Goal: Information Seeking & Learning: Learn about a topic

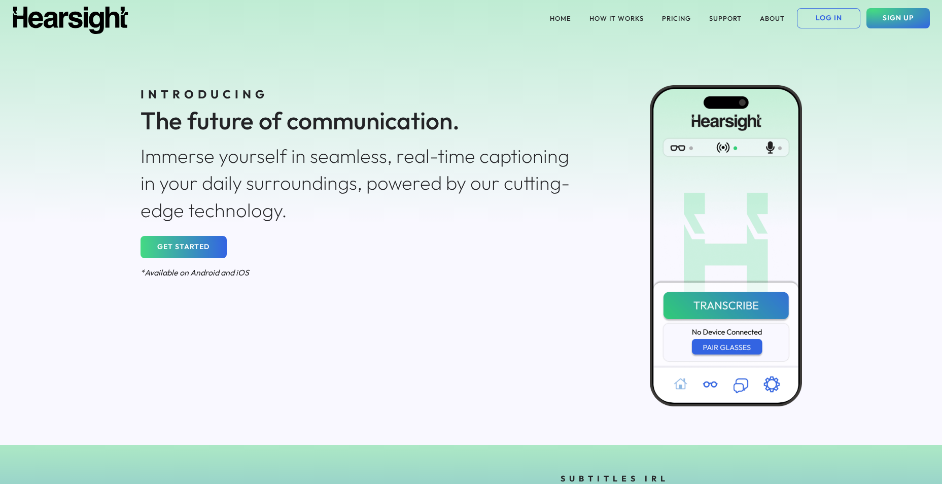
click at [190, 244] on button "GET STARTED" at bounding box center [184, 247] width 86 height 22
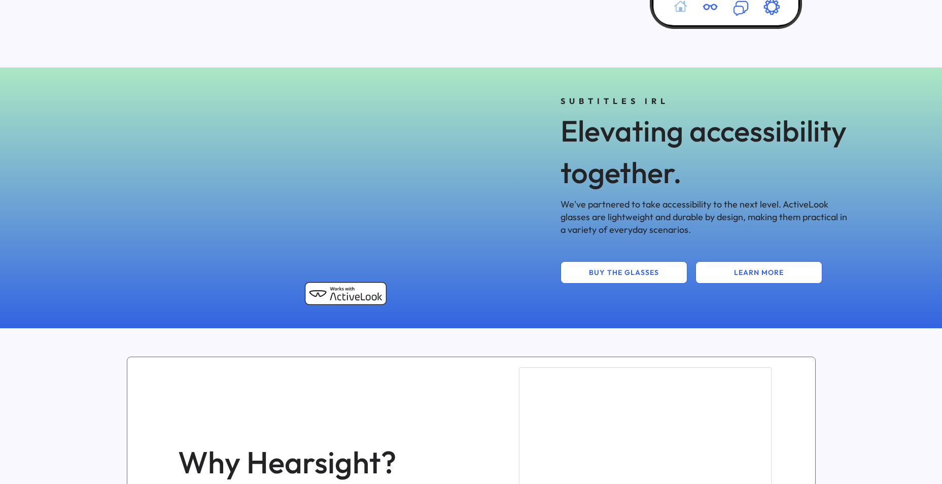
scroll to position [364, 0]
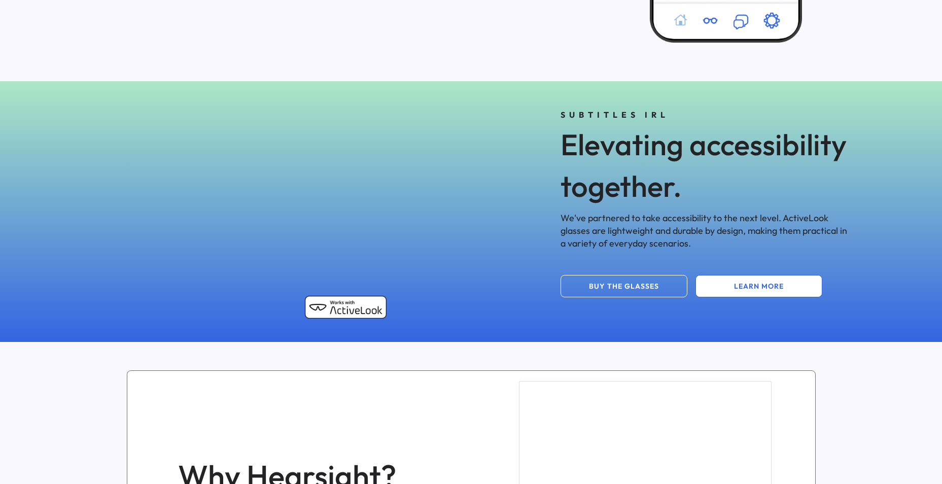
click at [633, 292] on button "BUY THE GLASSES" at bounding box center [624, 286] width 127 height 22
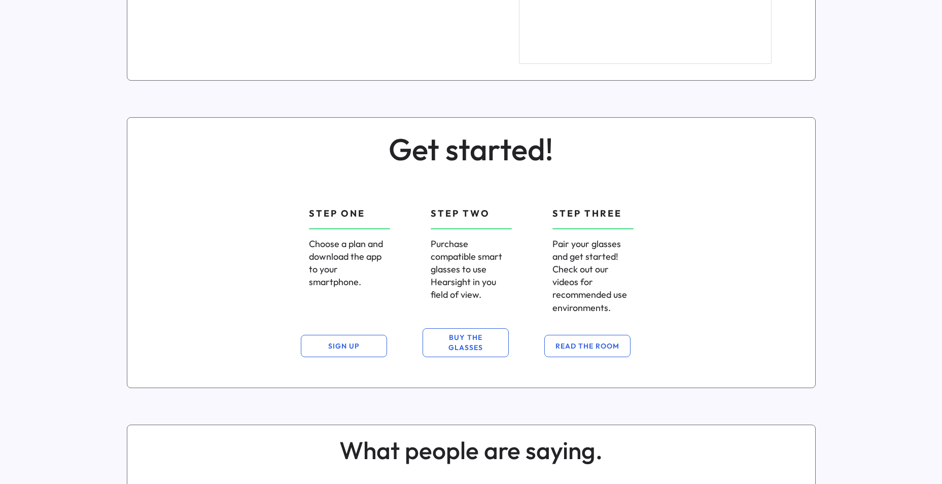
scroll to position [964, 0]
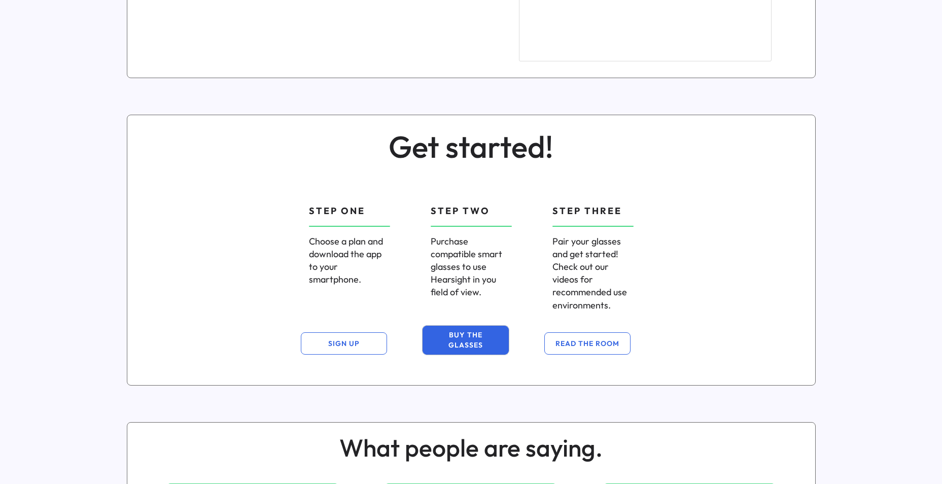
click at [477, 338] on button "BUY THE GLASSES" at bounding box center [466, 340] width 86 height 29
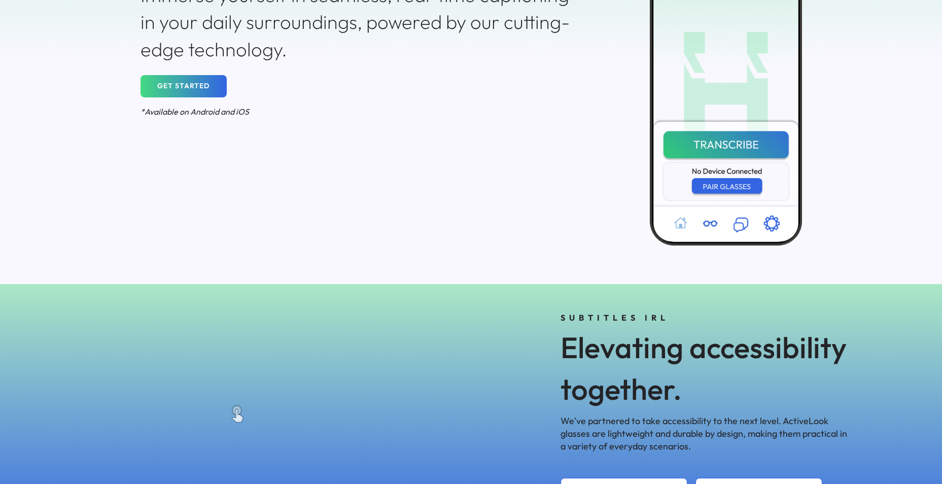
scroll to position [254, 0]
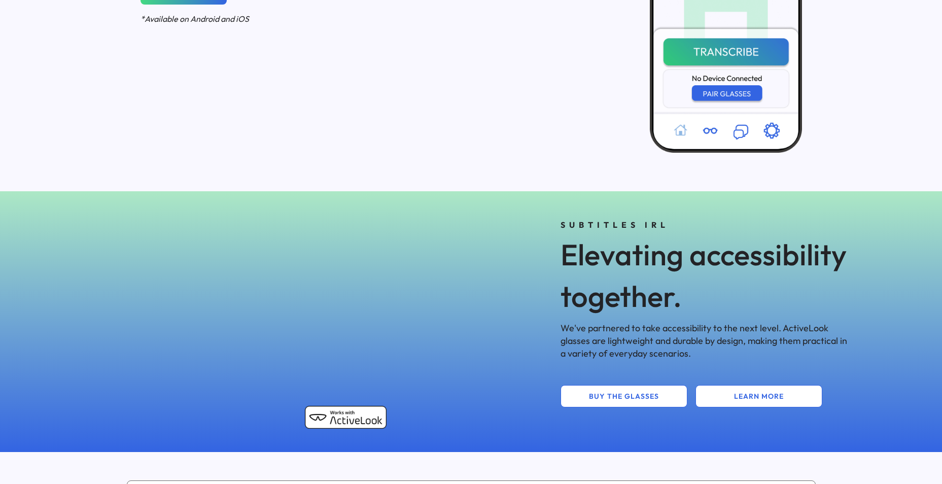
click at [252, 312] on div "3D model. Use mouse, touch or arrow keys to move." at bounding box center [241, 321] width 313 height 228
click at [775, 398] on button "LEARN MORE" at bounding box center [758, 396] width 127 height 22
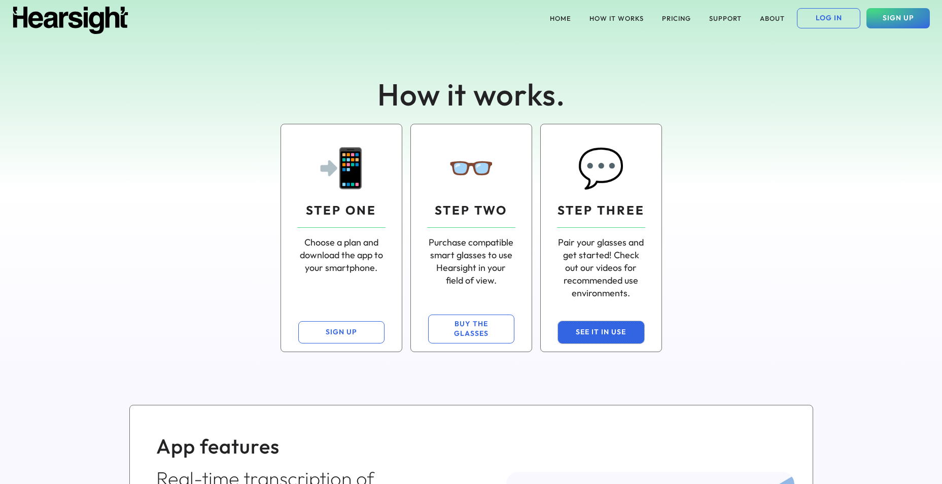
click at [598, 326] on button "SEE IT IN USE" at bounding box center [601, 332] width 86 height 22
click at [811, 319] on div "📲 STEP ONE Choose a plan and download the app to your smartphone. SIGN UP 👓 STE…" at bounding box center [471, 238] width 730 height 244
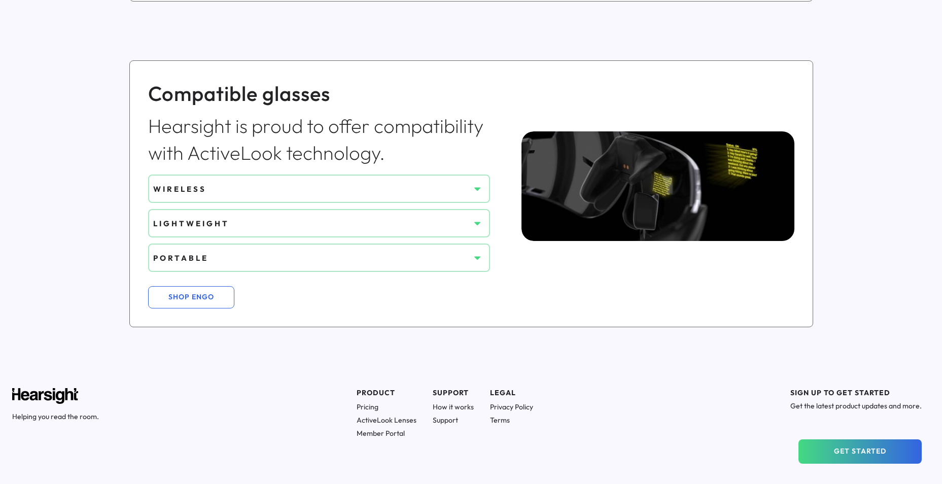
scroll to position [659, 0]
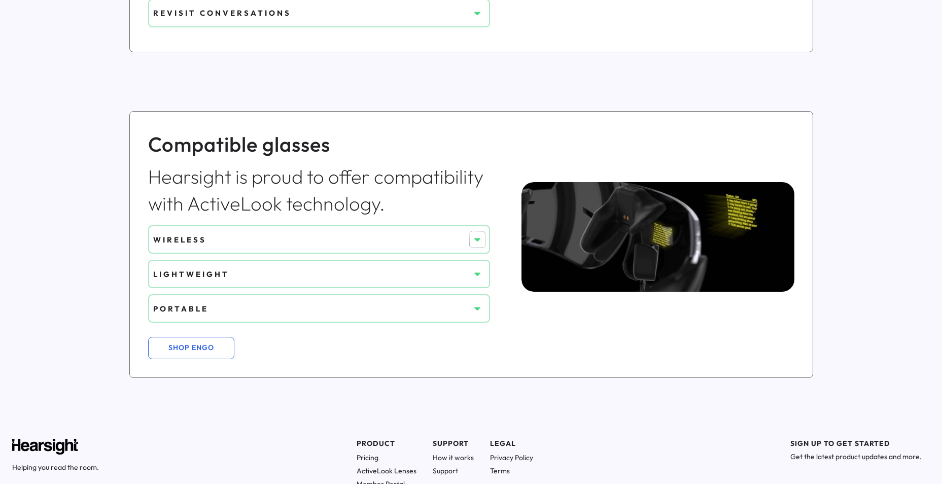
click at [478, 239] on use at bounding box center [477, 240] width 6 height 4
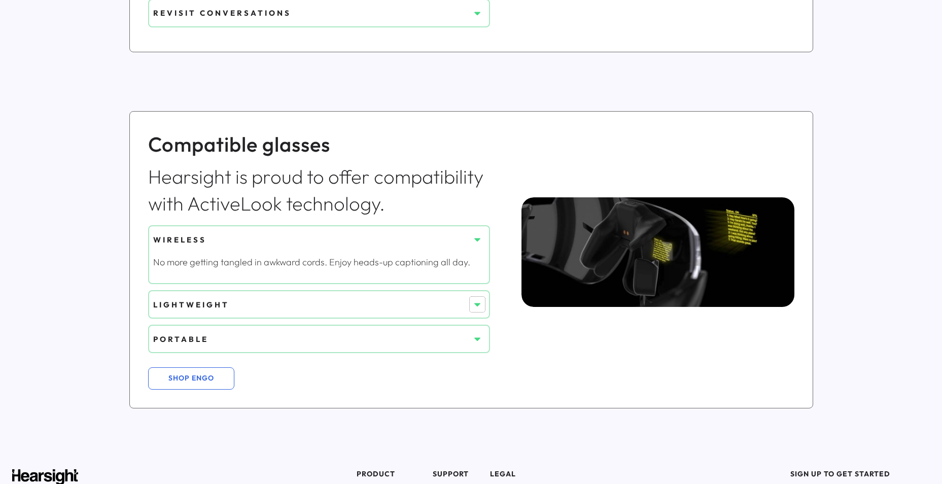
click at [473, 300] on icon at bounding box center [477, 304] width 10 height 10
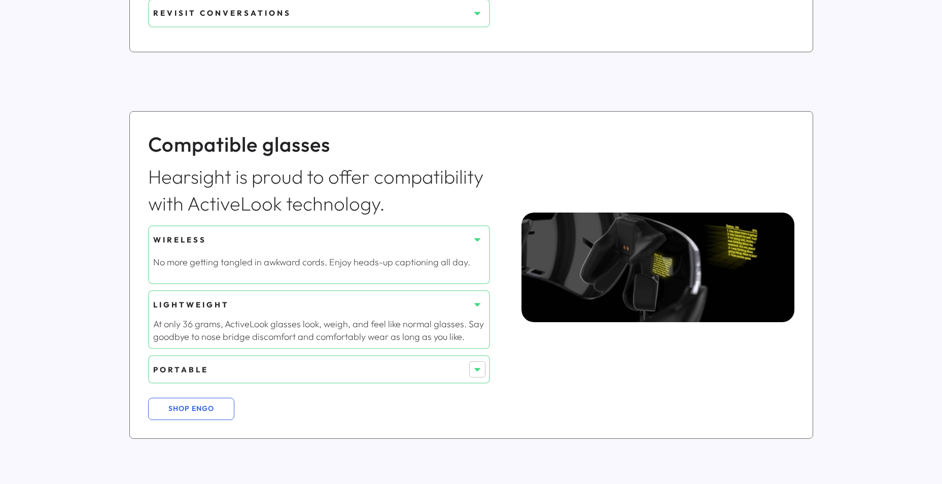
click at [477, 370] on use at bounding box center [477, 370] width 6 height 4
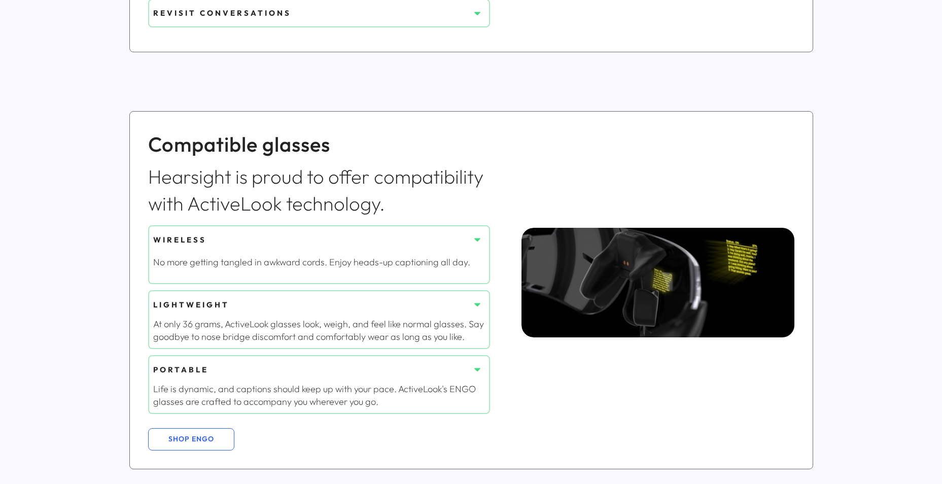
scroll to position [710, 0]
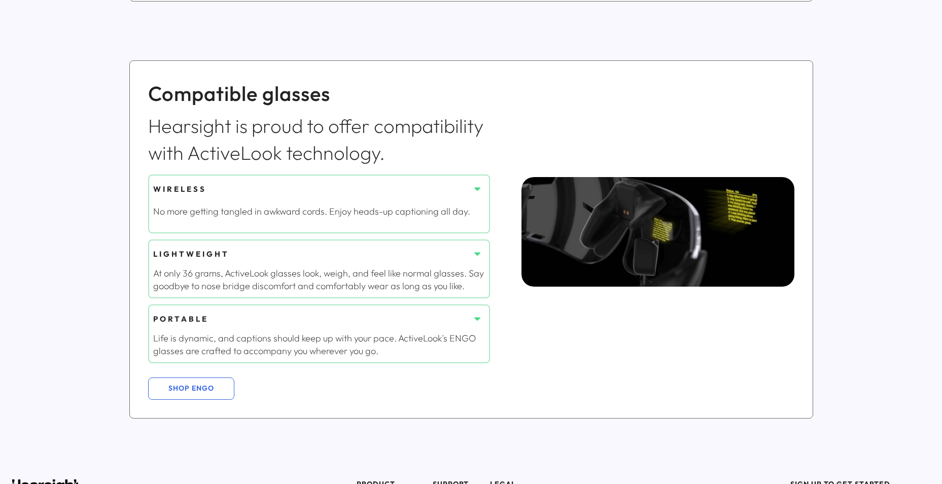
click at [657, 248] on img at bounding box center [702, 231] width 363 height 109
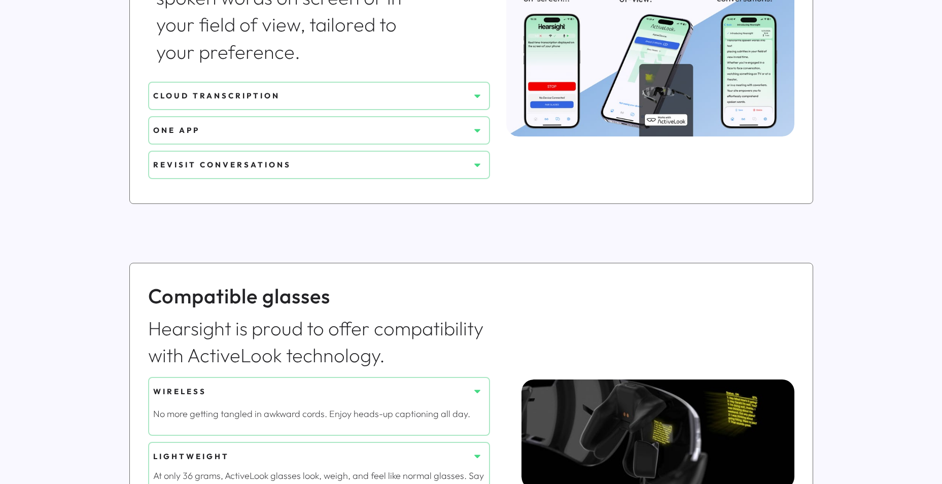
scroll to position [457, 0]
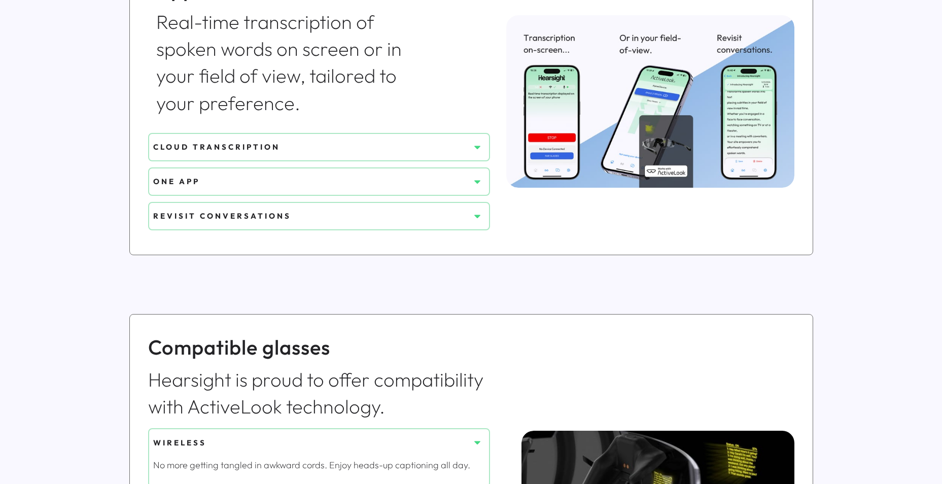
click at [470, 147] on button at bounding box center [477, 146] width 15 height 15
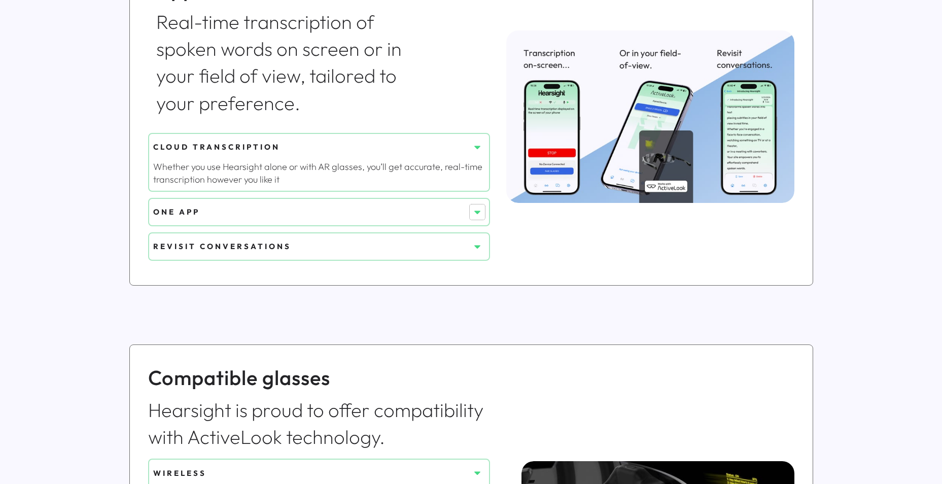
click at [481, 207] on icon at bounding box center [477, 212] width 10 height 10
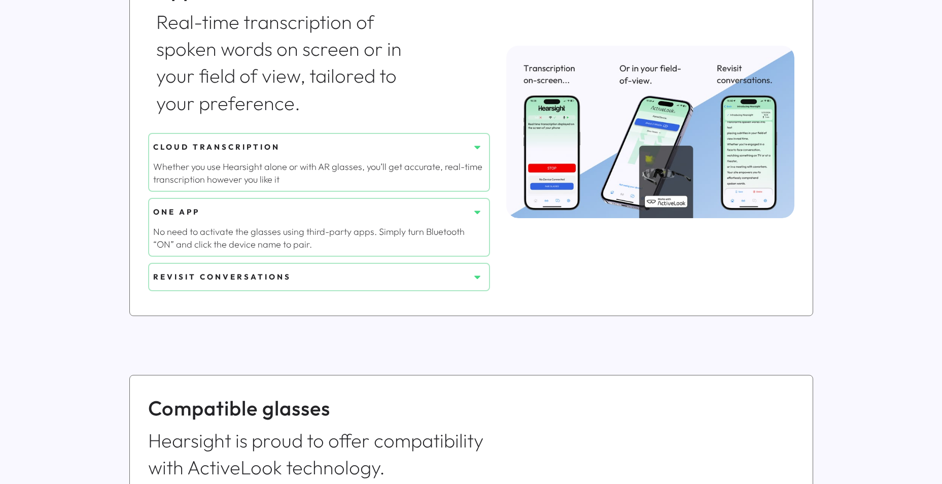
click at [476, 278] on icon at bounding box center [477, 277] width 10 height 10
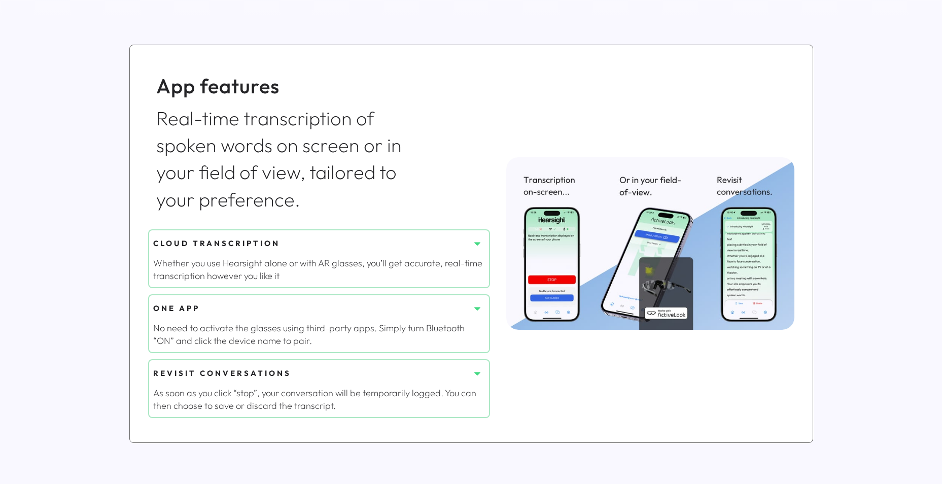
scroll to position [355, 0]
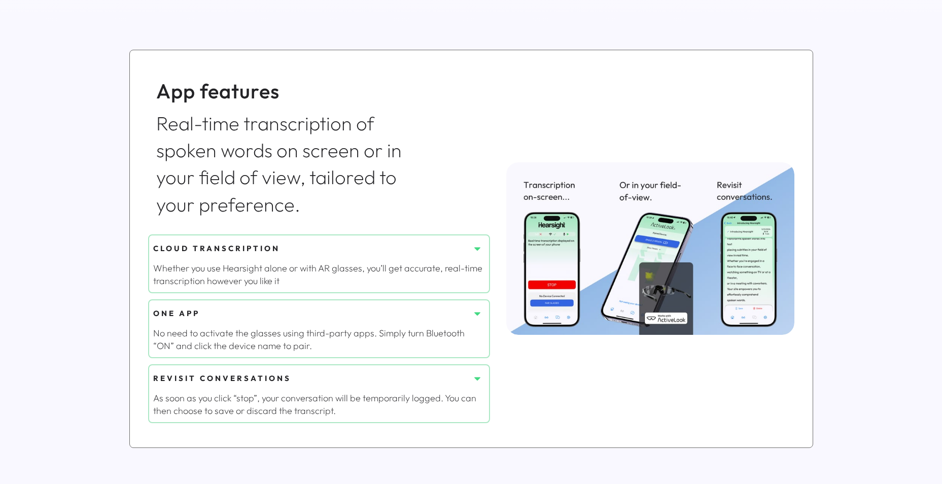
click at [477, 245] on icon at bounding box center [477, 248] width 10 height 10
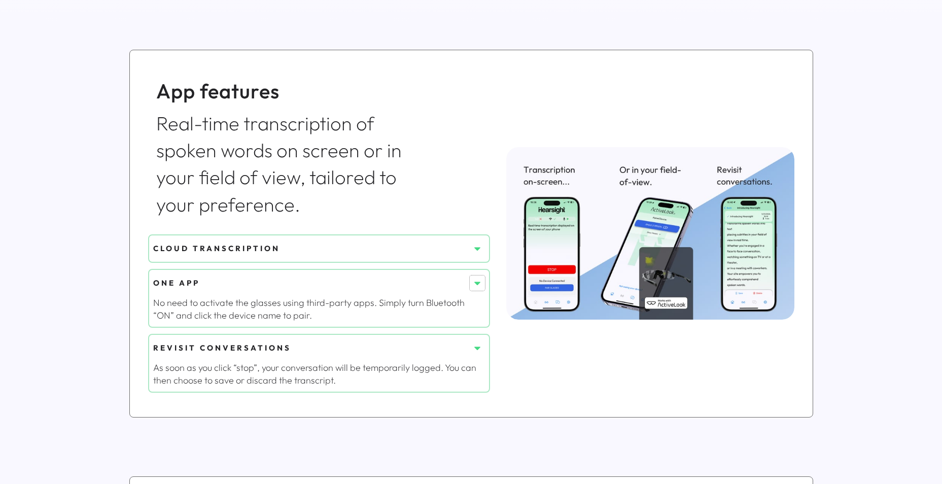
click at [479, 284] on icon at bounding box center [477, 283] width 10 height 10
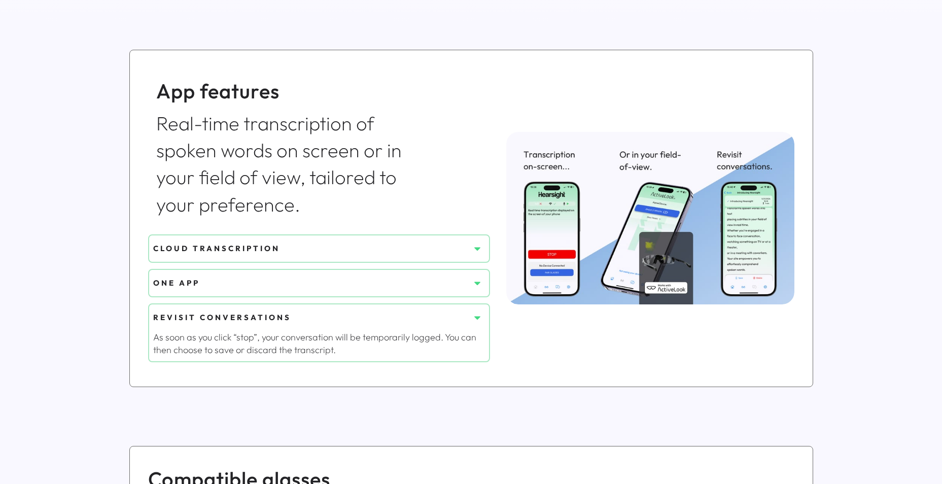
click at [479, 320] on icon at bounding box center [477, 317] width 10 height 10
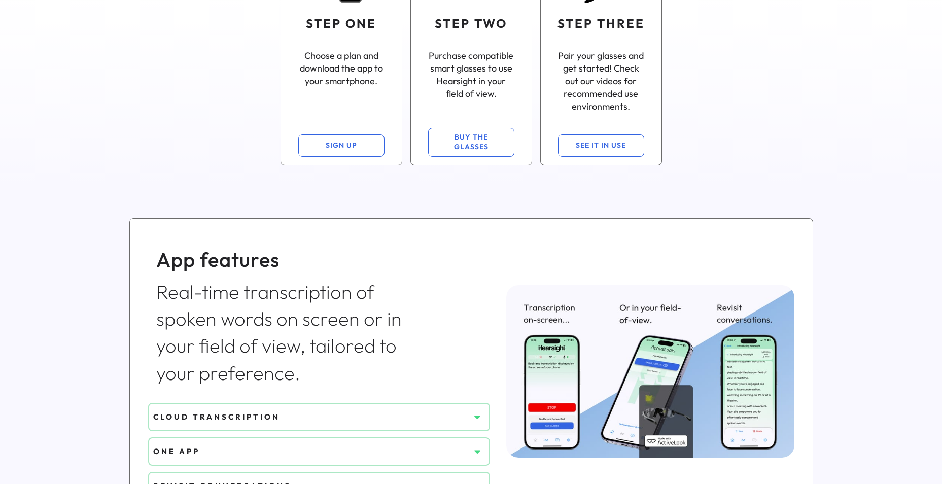
scroll to position [0, 0]
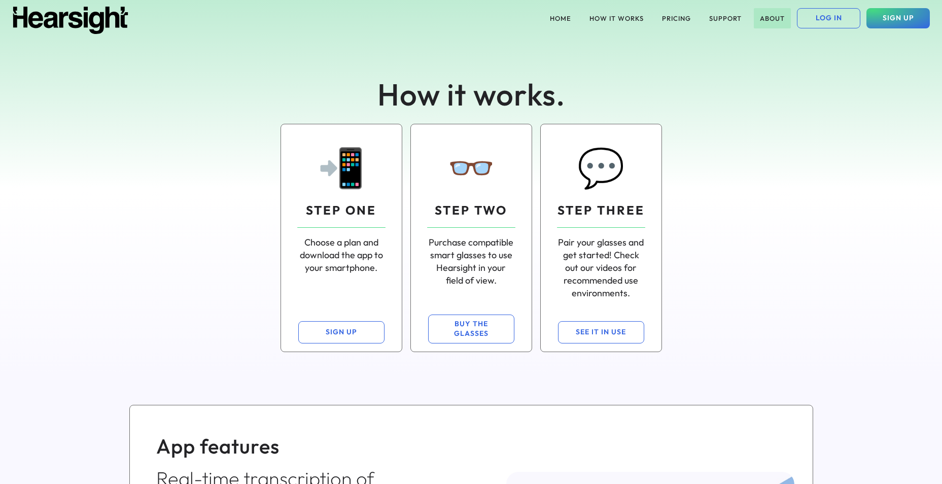
click at [776, 18] on button "ABOUT" at bounding box center [772, 18] width 37 height 20
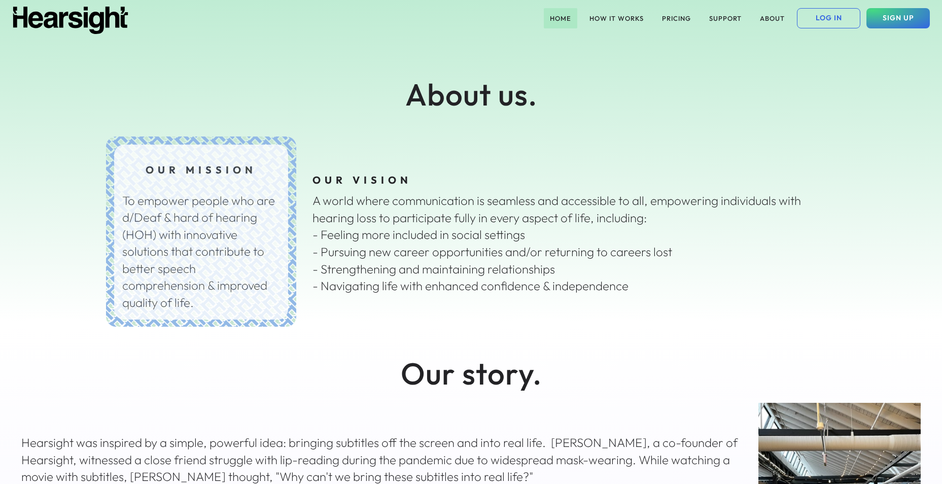
click at [563, 20] on button "HOME" at bounding box center [560, 18] width 33 height 20
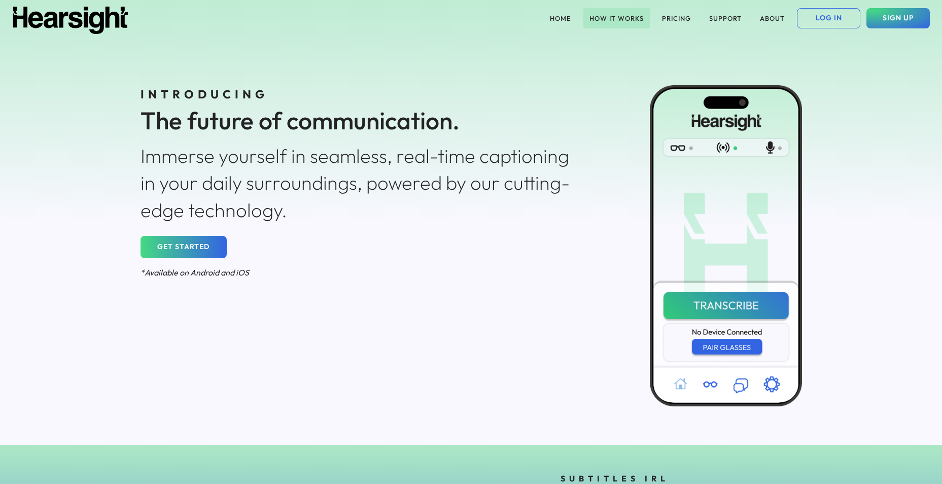
click at [616, 13] on button "HOW IT WORKS" at bounding box center [616, 18] width 66 height 20
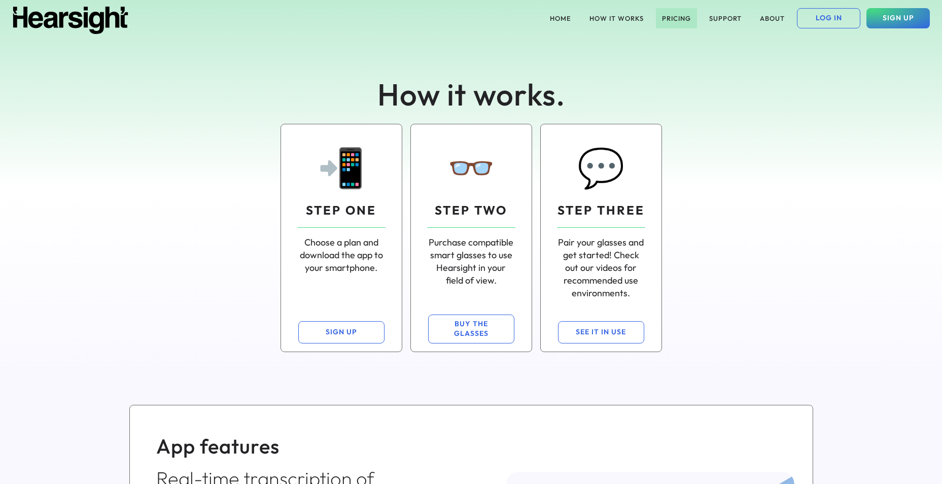
click at [676, 16] on button "PRICING" at bounding box center [676, 18] width 41 height 20
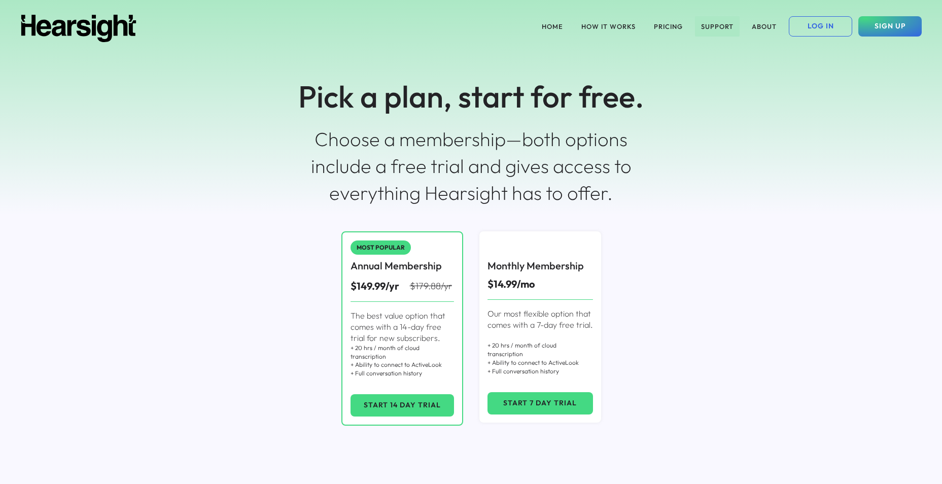
click at [715, 25] on button "SUPPORT" at bounding box center [717, 26] width 45 height 20
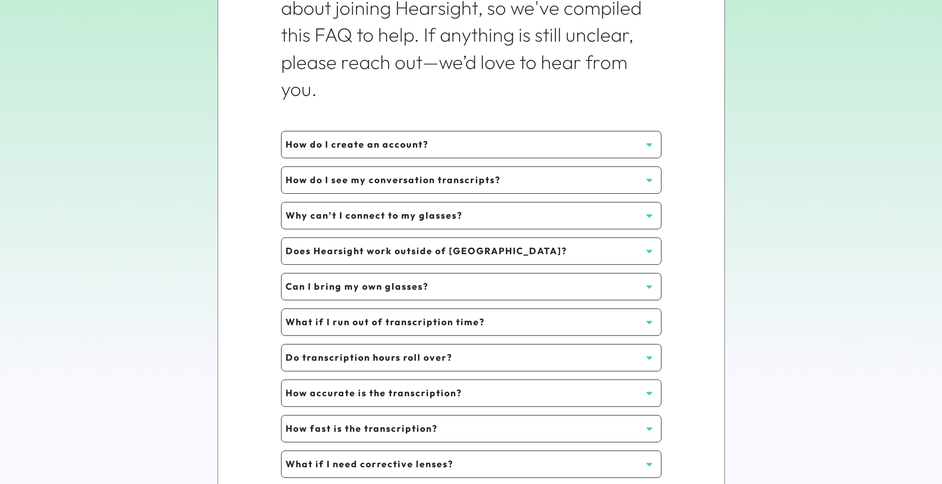
scroll to position [203, 0]
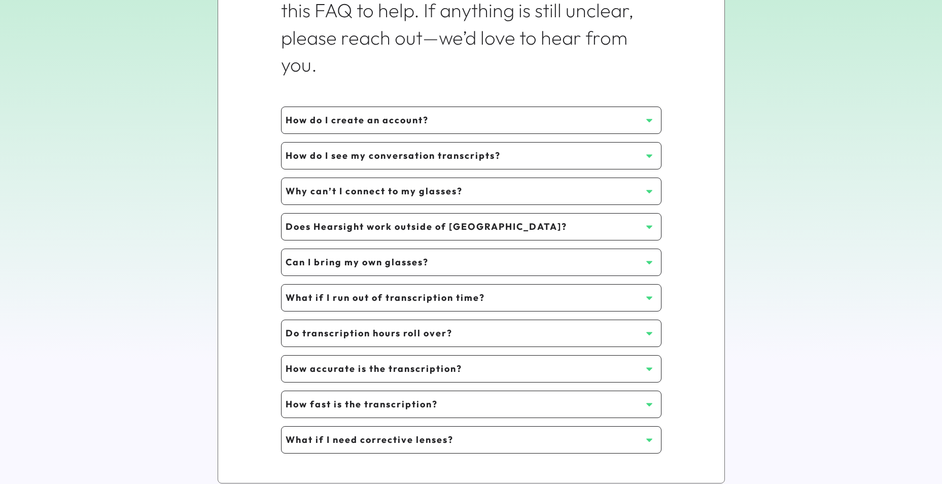
click at [643, 118] on button at bounding box center [649, 120] width 15 height 15
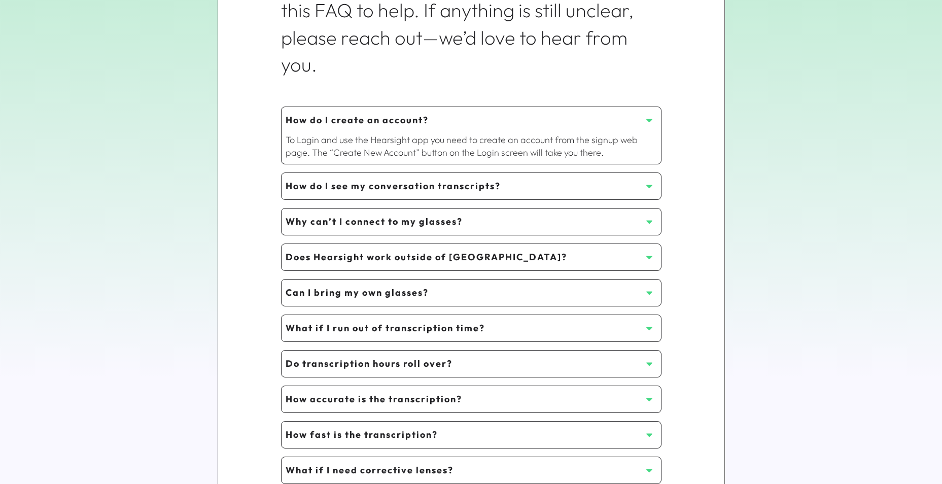
click at [648, 119] on icon at bounding box center [649, 120] width 10 height 10
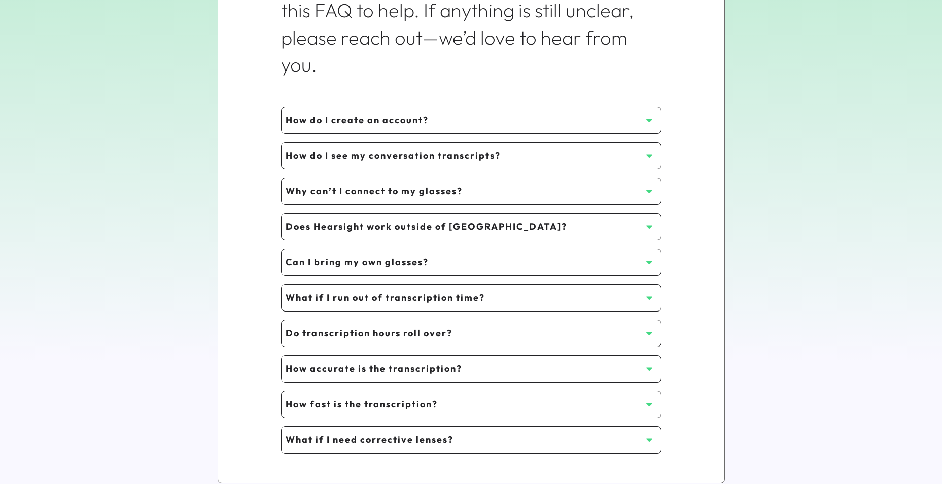
click at [649, 155] on use at bounding box center [649, 156] width 6 height 4
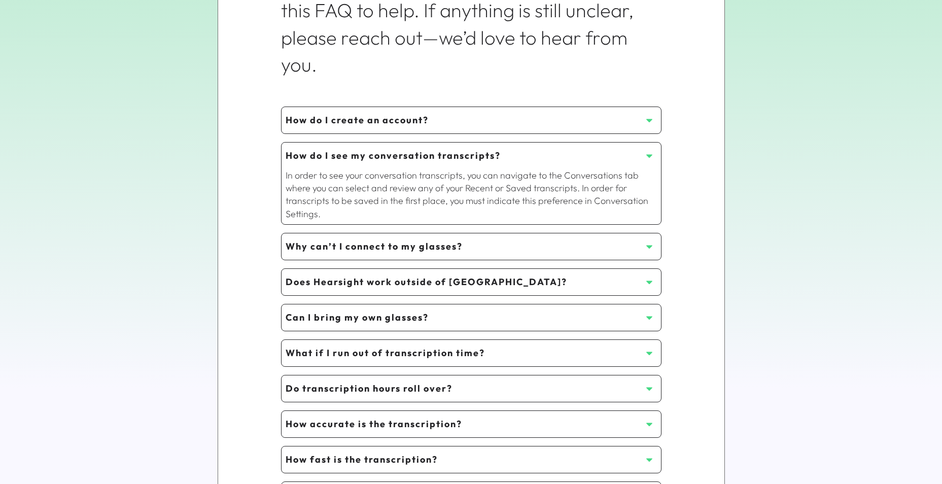
click at [649, 155] on use at bounding box center [649, 156] width 6 height 4
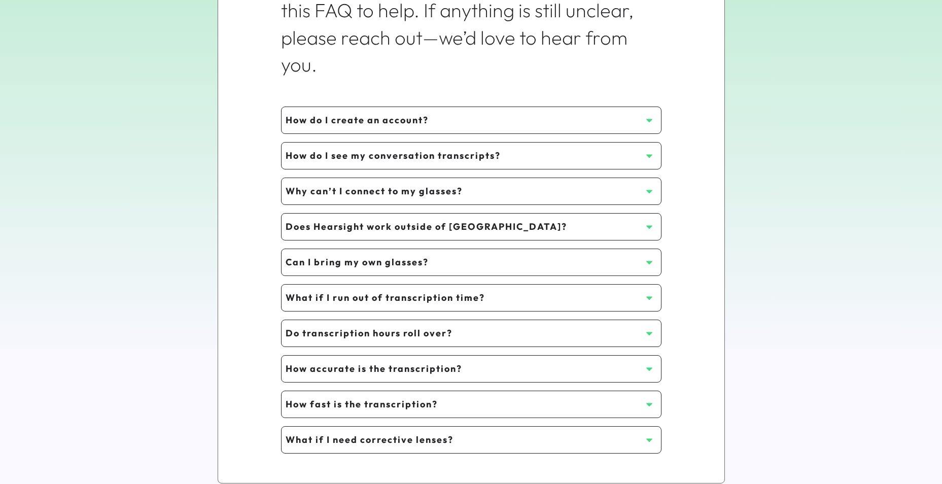
click at [650, 188] on icon at bounding box center [649, 191] width 10 height 10
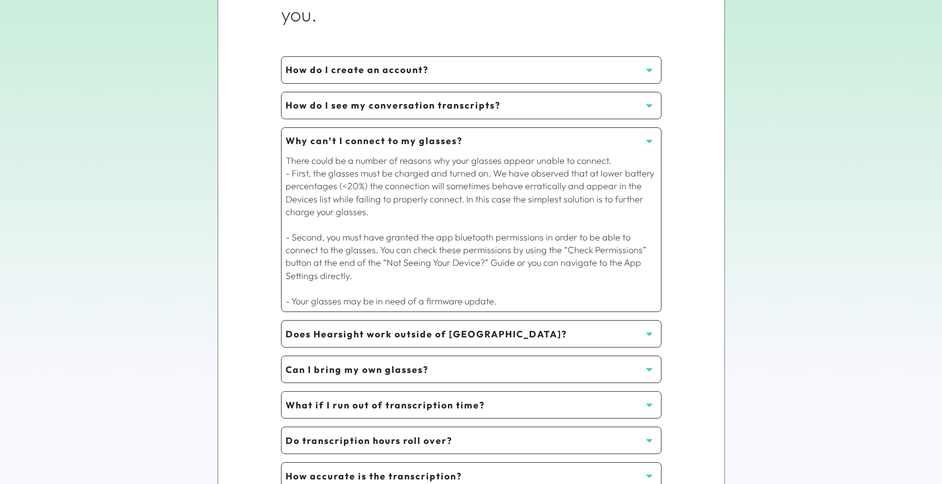
scroll to position [254, 0]
click at [651, 138] on icon at bounding box center [649, 140] width 10 height 10
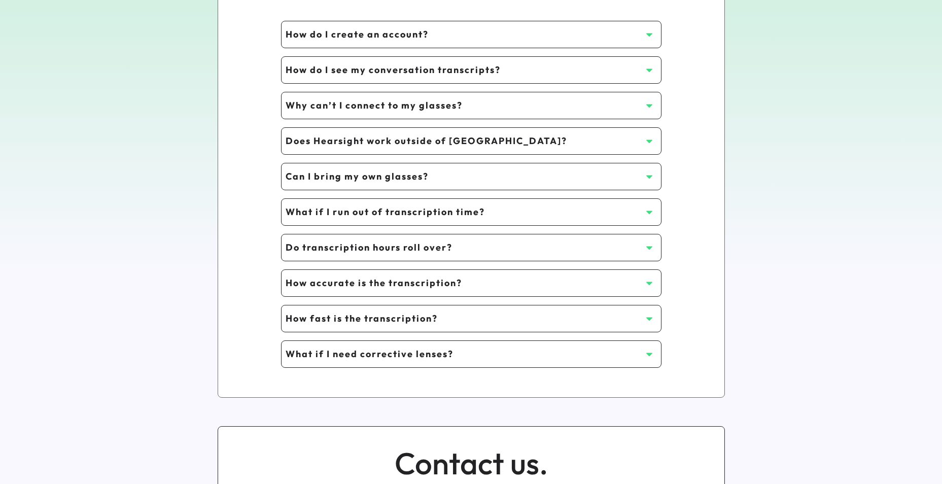
scroll to position [355, 0]
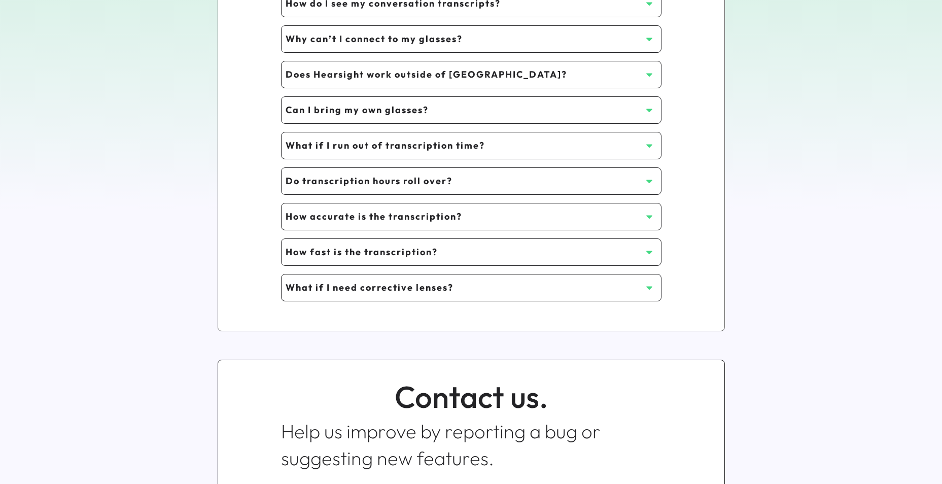
click at [649, 73] on icon at bounding box center [649, 74] width 10 height 10
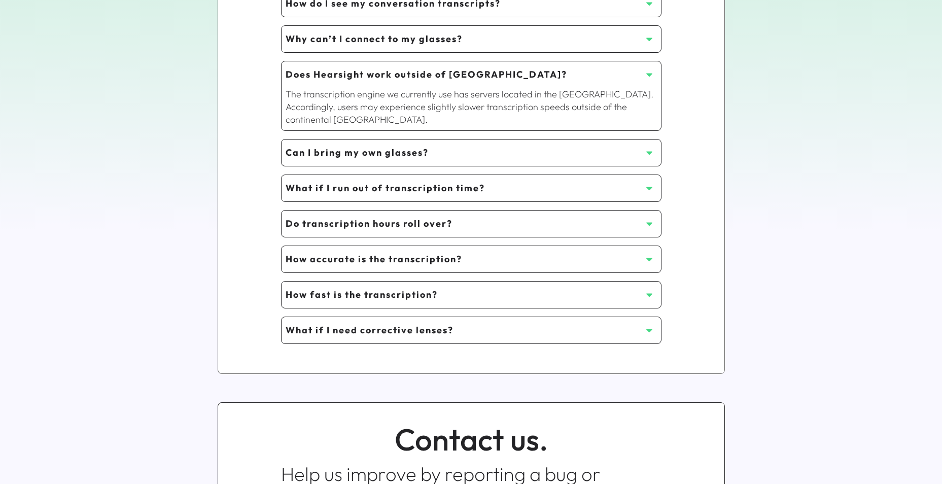
click at [649, 73] on icon at bounding box center [649, 74] width 10 height 10
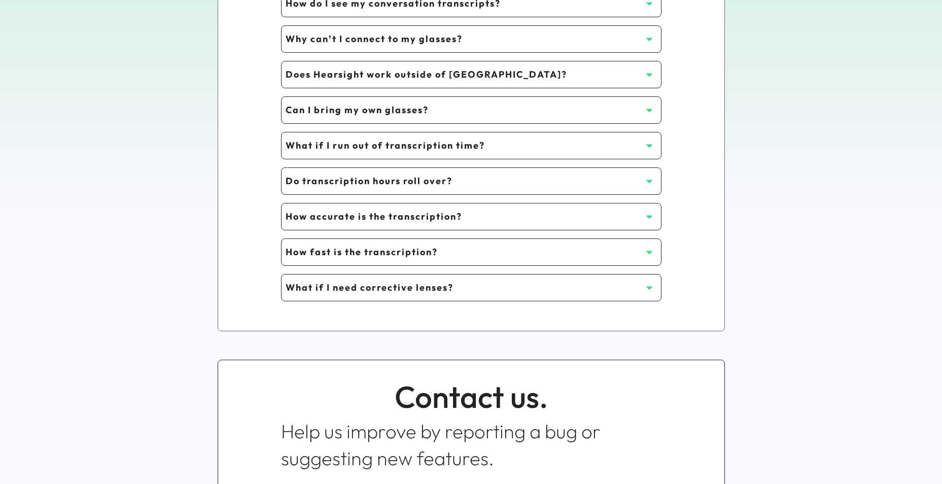
click at [651, 110] on icon at bounding box center [649, 110] width 10 height 10
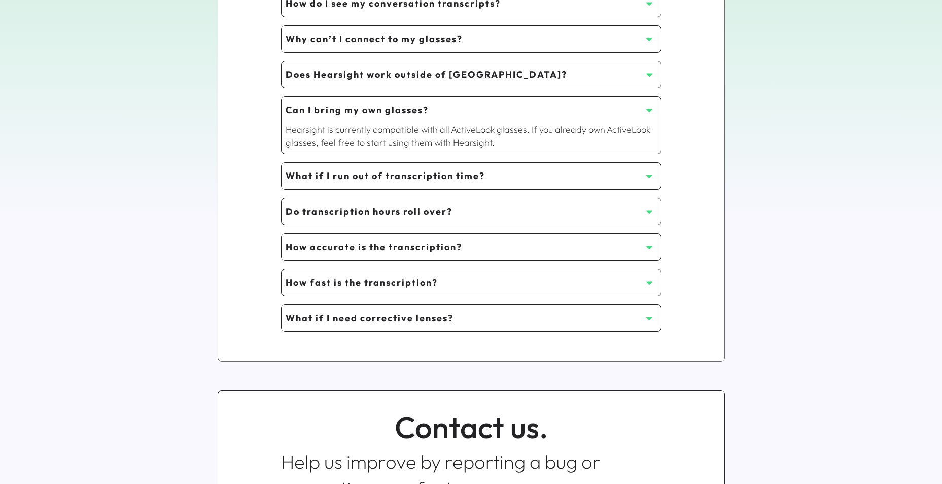
click at [651, 110] on icon at bounding box center [649, 110] width 10 height 10
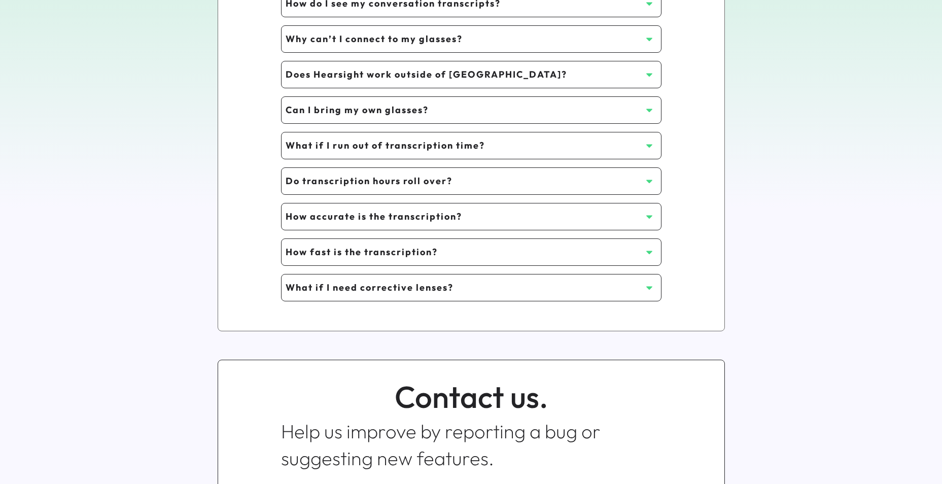
click at [648, 144] on icon at bounding box center [649, 146] width 10 height 10
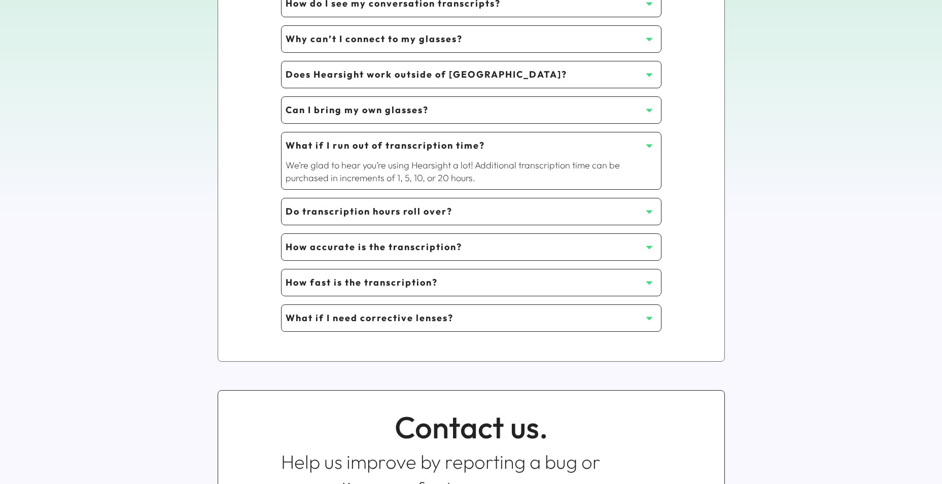
click at [648, 144] on icon at bounding box center [649, 146] width 10 height 10
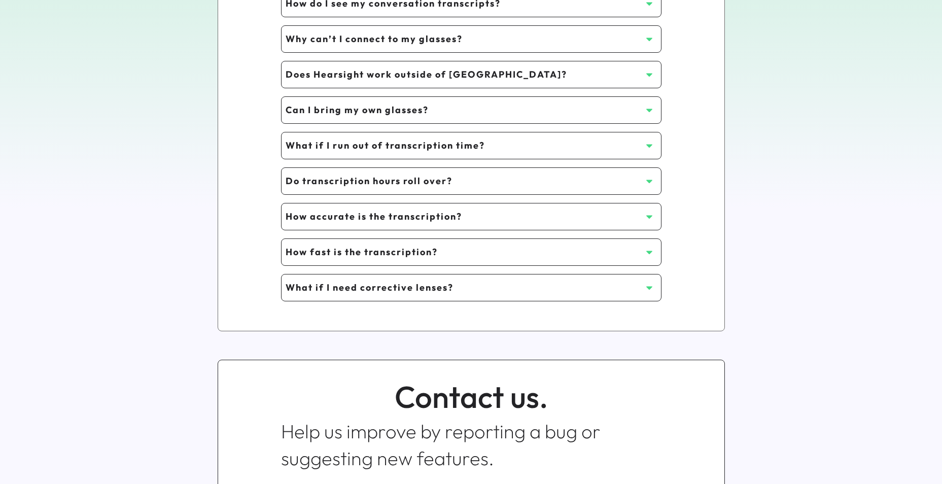
click at [646, 184] on icon at bounding box center [649, 181] width 10 height 10
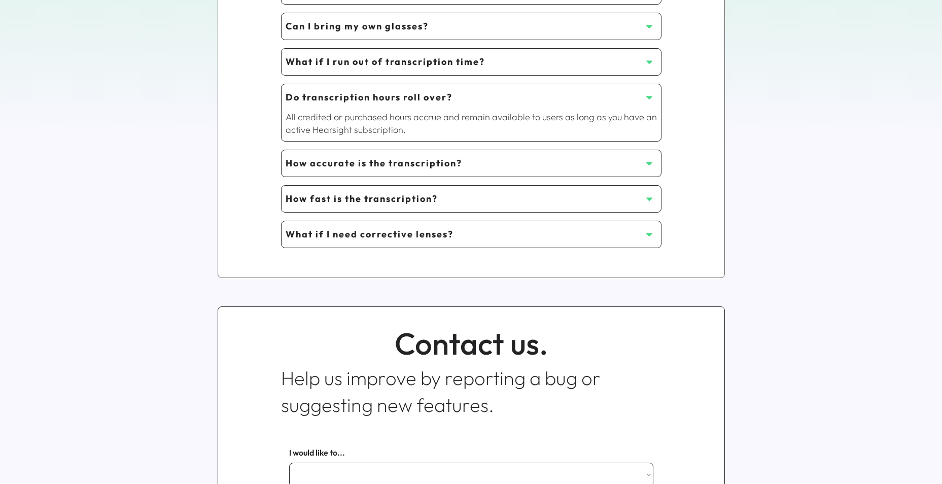
scroll to position [457, 0]
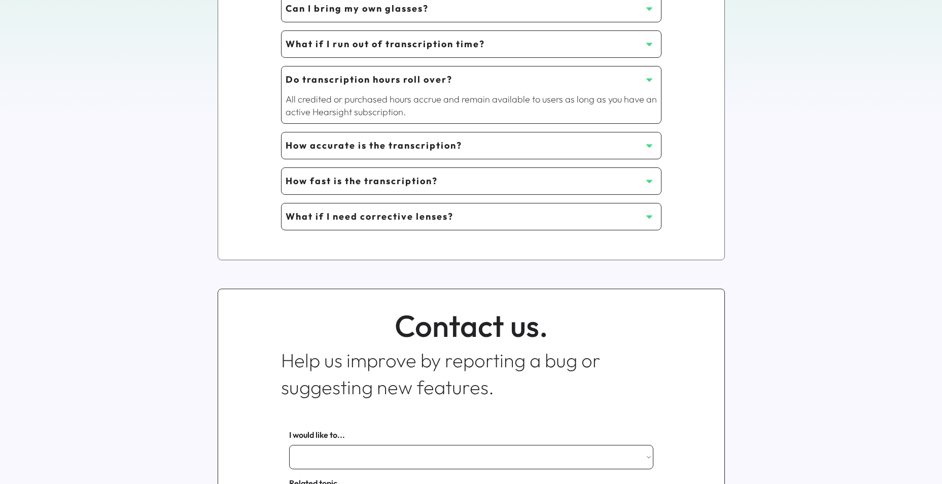
click at [649, 146] on use at bounding box center [649, 146] width 6 height 4
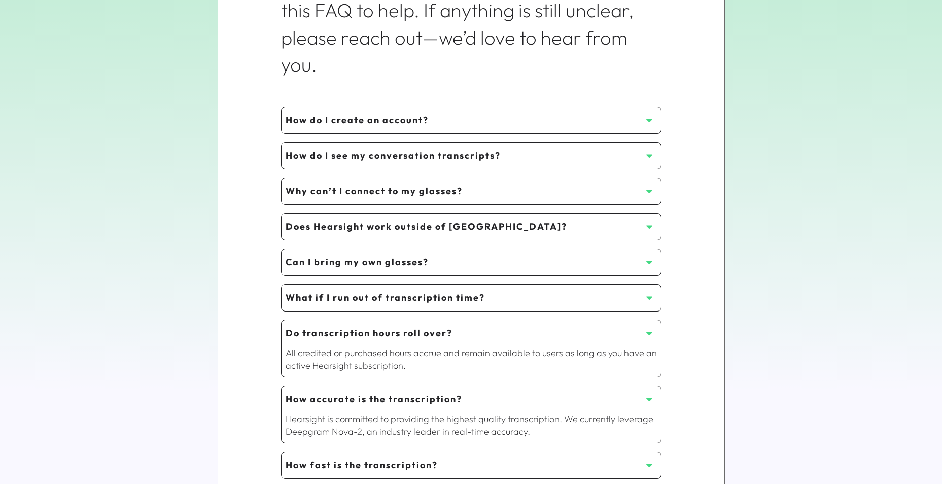
scroll to position [254, 0]
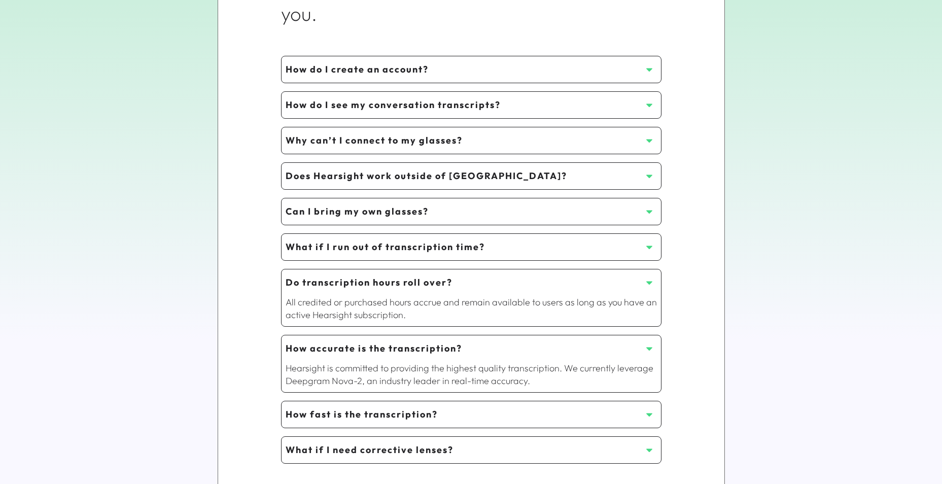
click at [649, 211] on use at bounding box center [649, 212] width 6 height 4
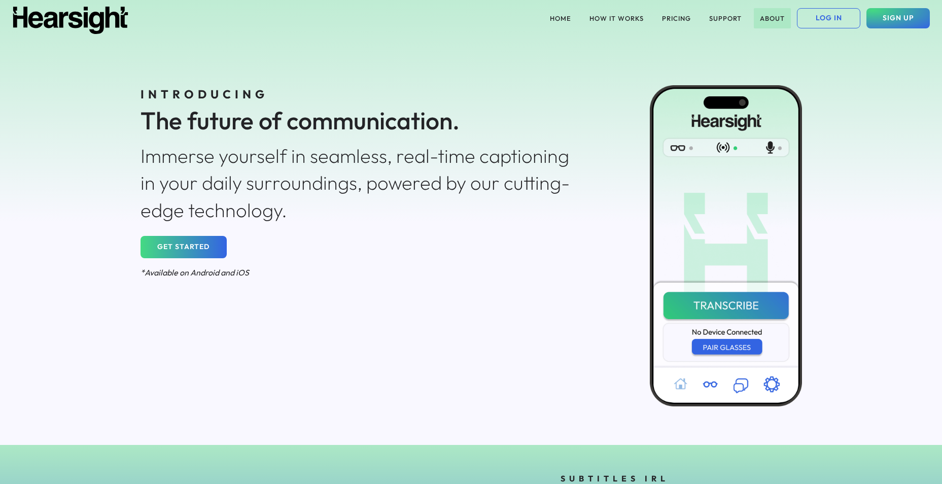
click at [772, 16] on button "ABOUT" at bounding box center [772, 18] width 37 height 20
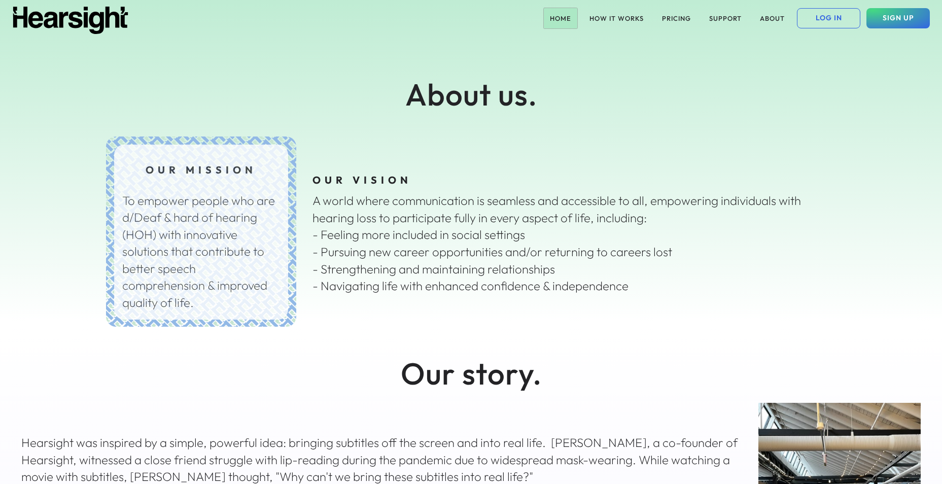
click at [555, 18] on button "HOME" at bounding box center [560, 18] width 33 height 20
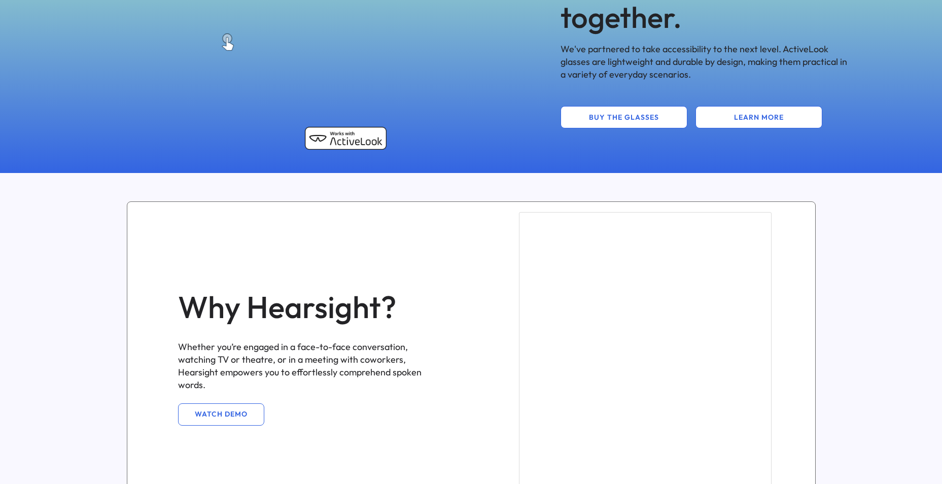
scroll to position [558, 0]
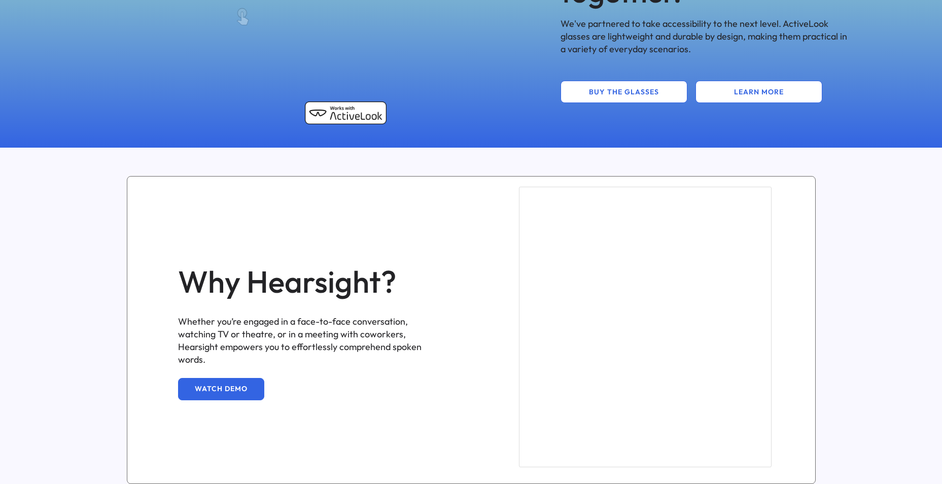
click at [221, 378] on button "WATCH DEMO" at bounding box center [221, 389] width 86 height 22
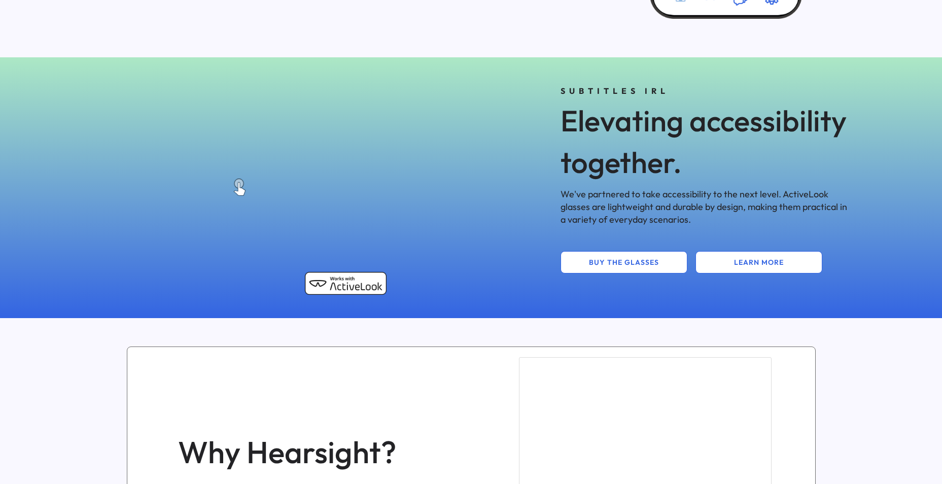
scroll to position [304, 0]
